Goal: Task Accomplishment & Management: Use online tool/utility

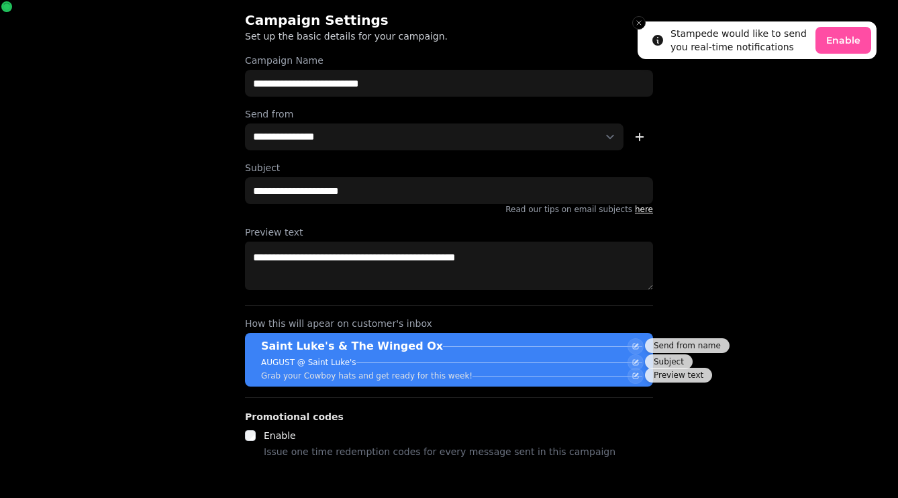
click at [847, 40] on button "Enable" at bounding box center [844, 40] width 56 height 27
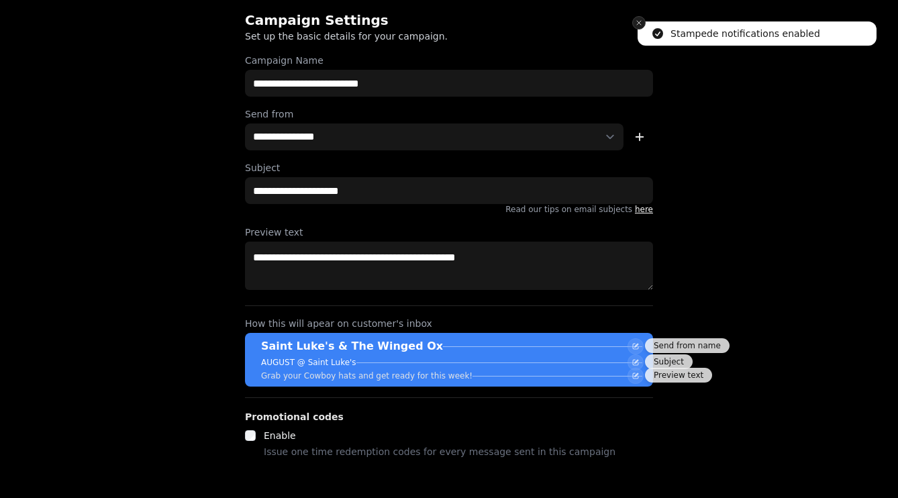
click at [637, 22] on icon "Close toast" at bounding box center [639, 23] width 8 height 8
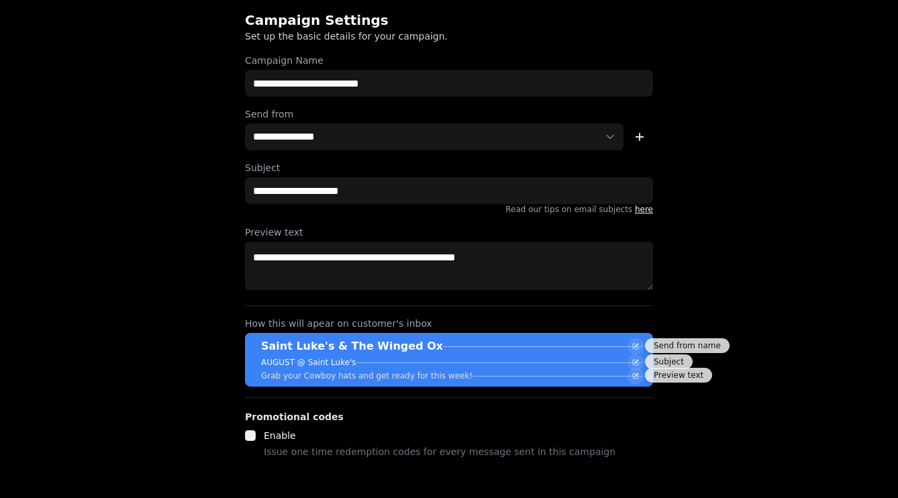
click at [333, 22] on h2 "Campaign Settings" at bounding box center [374, 20] width 258 height 19
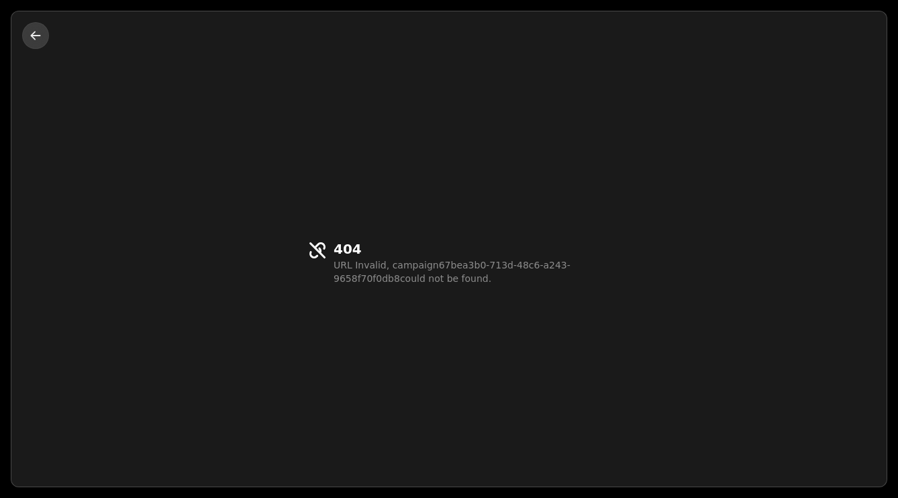
click at [30, 35] on icon "button" at bounding box center [35, 35] width 13 height 13
